Goal: Information Seeking & Learning: Check status

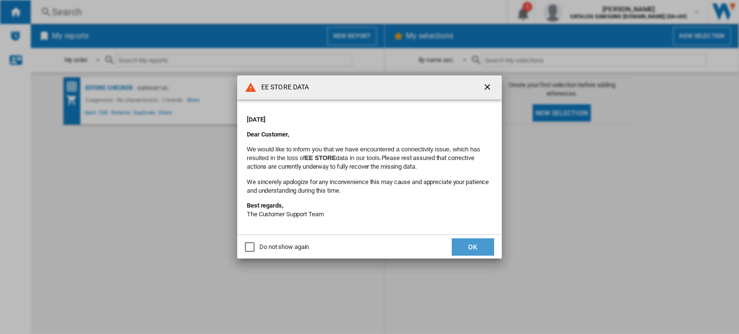
click at [480, 250] on button "OK" at bounding box center [473, 247] width 42 height 17
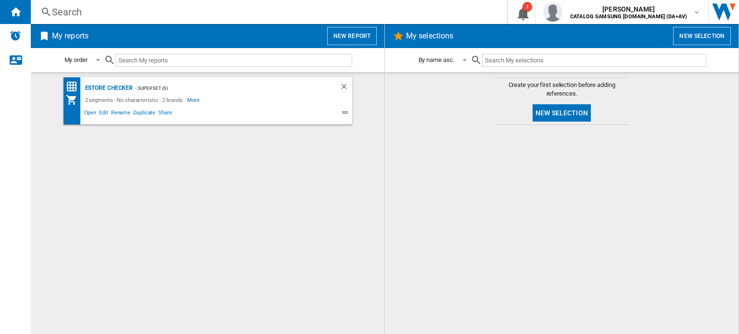
click at [50, 9] on ng-md-icon at bounding box center [46, 12] width 12 height 12
click at [47, 11] on ng-md-icon at bounding box center [46, 12] width 12 height 12
click at [47, 10] on ng-md-icon at bounding box center [46, 12] width 12 height 12
click at [185, 62] on input "text" at bounding box center [233, 60] width 237 height 13
click at [54, 9] on div "Search" at bounding box center [267, 11] width 430 height 13
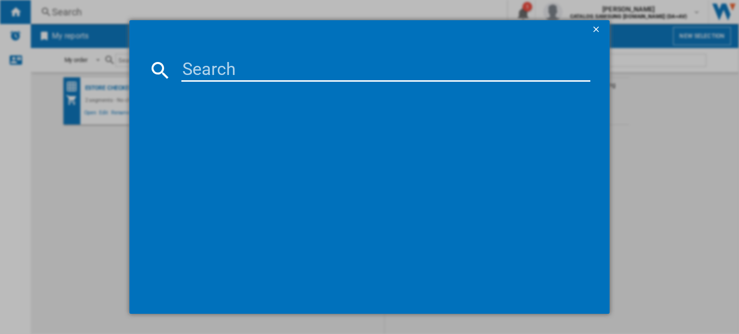
click at [257, 75] on input at bounding box center [385, 70] width 409 height 23
paste input "WW90FG3M05AWEU"
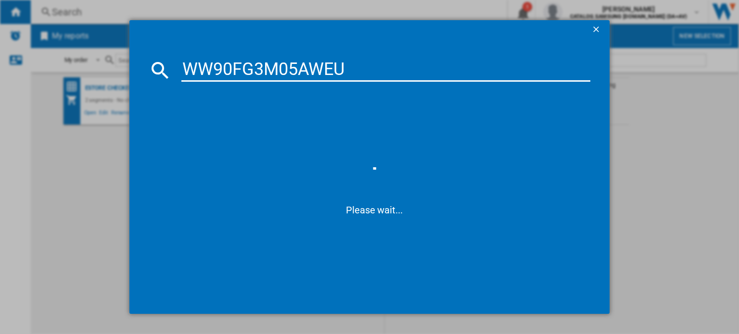
type input "WW90FG3M05AWEU"
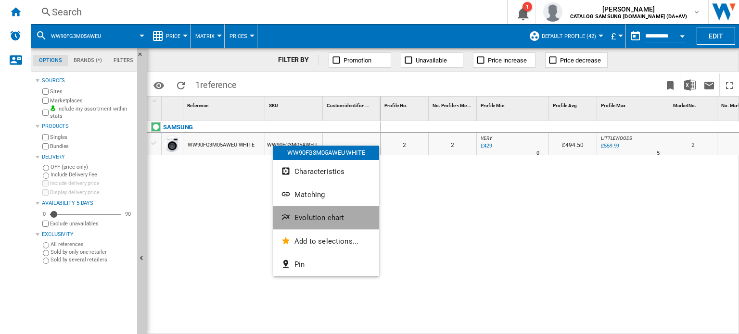
click at [354, 210] on button "Evolution chart" at bounding box center [326, 217] width 106 height 23
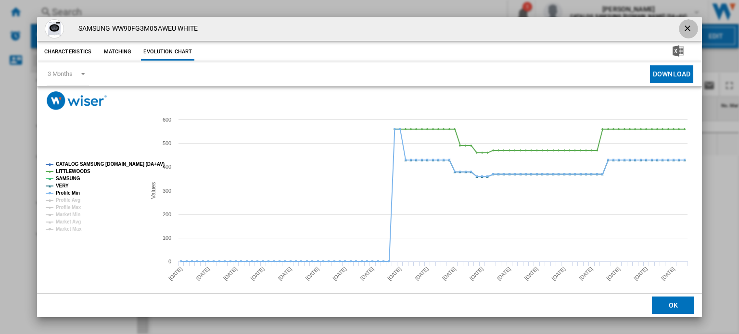
click at [683, 30] on ng-md-icon "getI18NText('BUTTONS.CLOSE_DIALOG')" at bounding box center [689, 30] width 12 height 12
